Goal: Task Accomplishment & Management: Complete application form

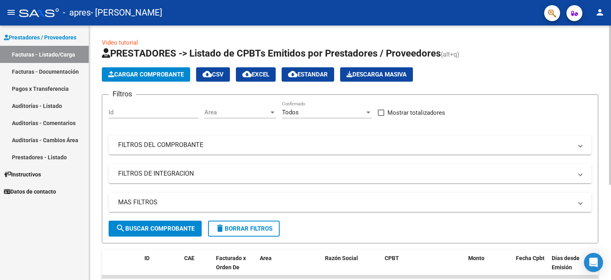
click at [602, 48] on div "Video tutorial PRESTADORES -> Listado de CPBTs Emitidos por Prestadores / Prove…" at bounding box center [351, 225] width 524 height 401
click at [160, 111] on input "Id" at bounding box center [154, 112] width 90 height 7
click at [168, 228] on span "search Buscar Comprobante" at bounding box center [155, 228] width 79 height 7
click at [579, 175] on span at bounding box center [580, 173] width 3 height 9
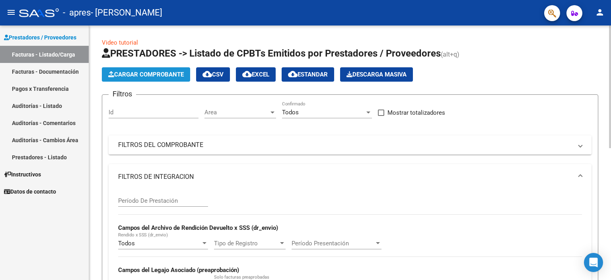
click at [153, 75] on span "Cargar Comprobante" at bounding box center [146, 74] width 76 height 7
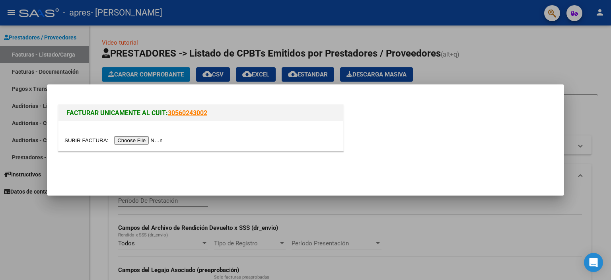
click at [150, 140] on input "file" at bounding box center [114, 140] width 101 height 8
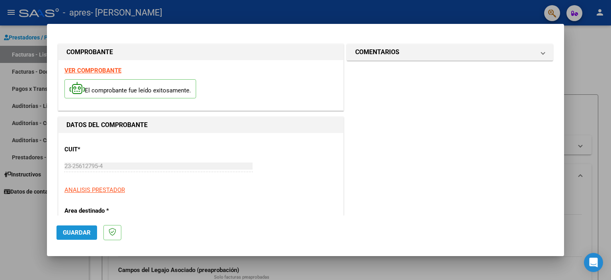
click at [76, 234] on span "Guardar" at bounding box center [77, 232] width 28 height 7
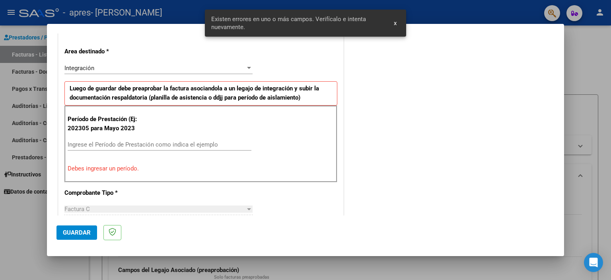
scroll to position [170, 0]
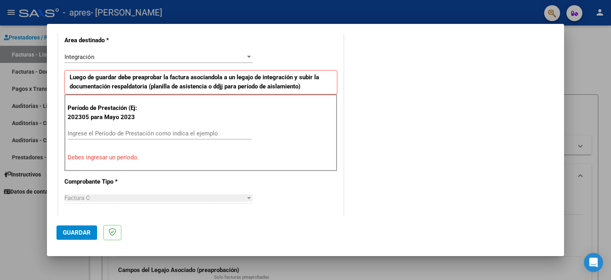
click at [78, 130] on input "Ingrese el Período de Prestación como indica el ejemplo" at bounding box center [160, 133] width 184 height 7
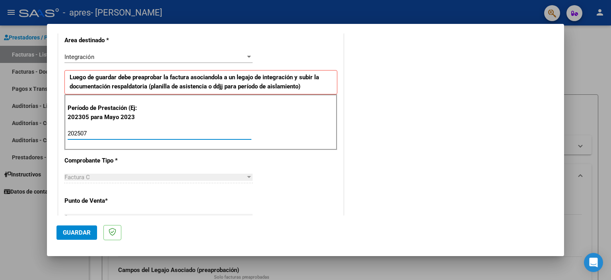
type input "202507"
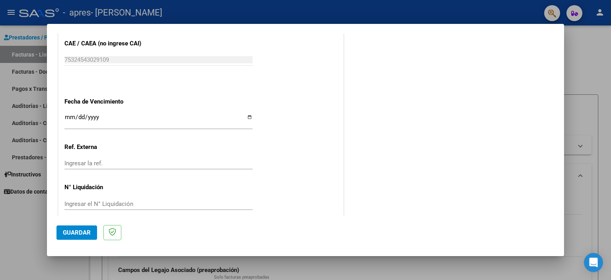
scroll to position [502, 0]
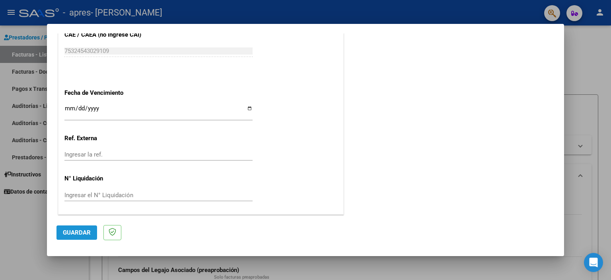
click at [77, 234] on span "Guardar" at bounding box center [77, 232] width 28 height 7
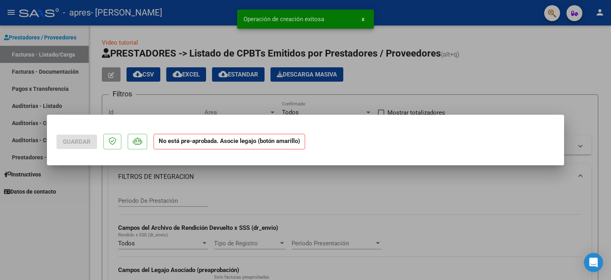
scroll to position [0, 0]
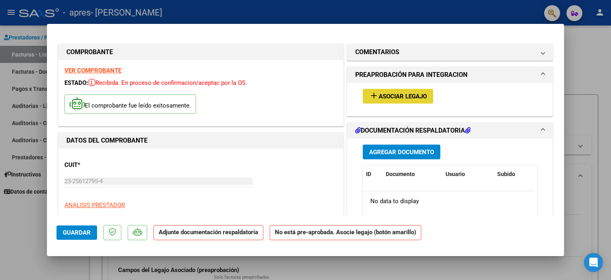
click at [396, 95] on span "Asociar Legajo" at bounding box center [403, 96] width 48 height 7
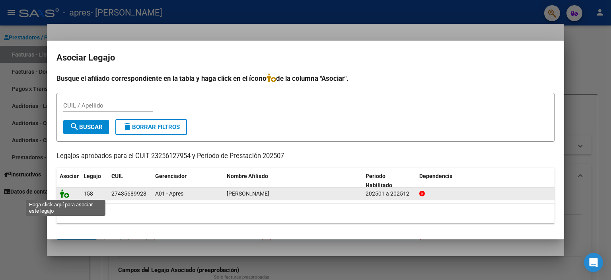
click at [65, 195] on icon at bounding box center [65, 193] width 10 height 9
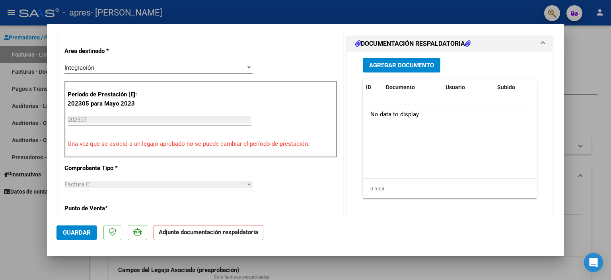
scroll to position [189, 0]
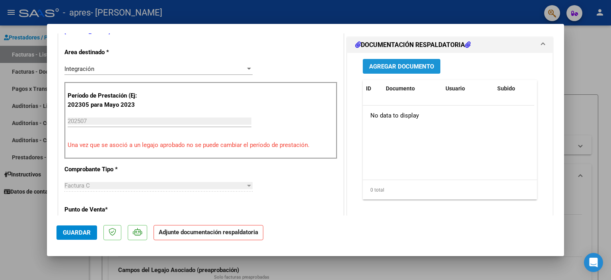
click at [390, 66] on span "Agregar Documento" at bounding box center [401, 66] width 65 height 7
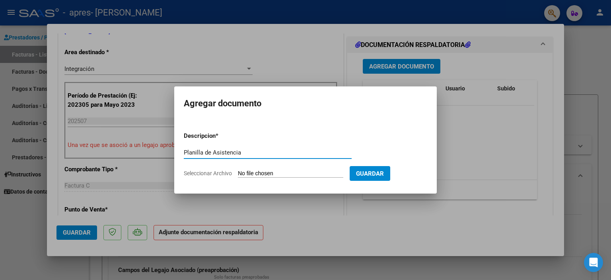
type input "Planilla de Asistencia"
click at [210, 174] on span "Seleccionar Archivo" at bounding box center [208, 173] width 48 height 6
click at [238, 174] on input "Seleccionar Archivo" at bounding box center [290, 174] width 105 height 8
click at [214, 173] on span "Seleccionar Archivo" at bounding box center [208, 173] width 48 height 6
click at [238, 173] on input "Seleccionar Archivo" at bounding box center [290, 174] width 105 height 8
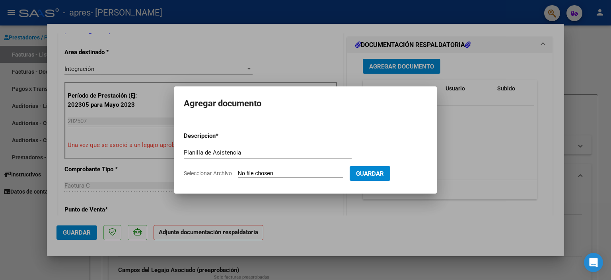
type input "C:\fakepath\Planilla de Asistencia CASTILLA - julio - PSP.pdf"
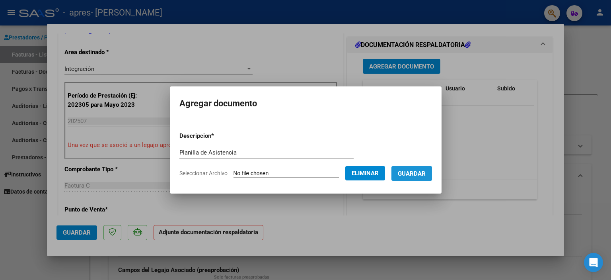
click at [421, 173] on span "Guardar" at bounding box center [412, 173] width 28 height 7
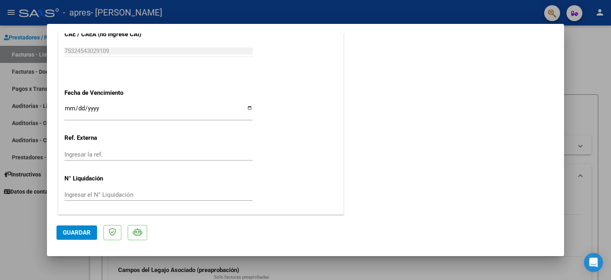
scroll to position [0, 0]
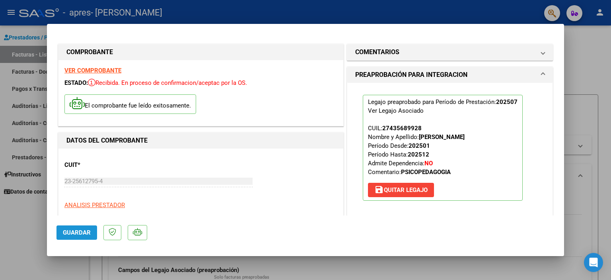
click at [72, 233] on span "Guardar" at bounding box center [77, 232] width 28 height 7
